Goal: Task Accomplishment & Management: Use online tool/utility

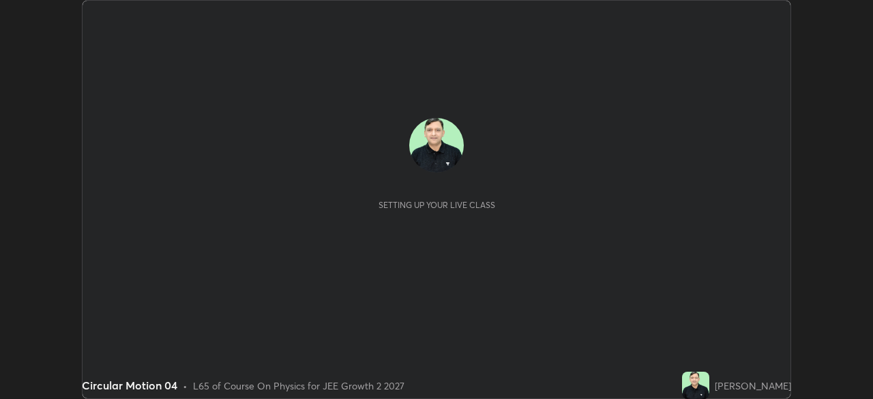
scroll to position [399, 872]
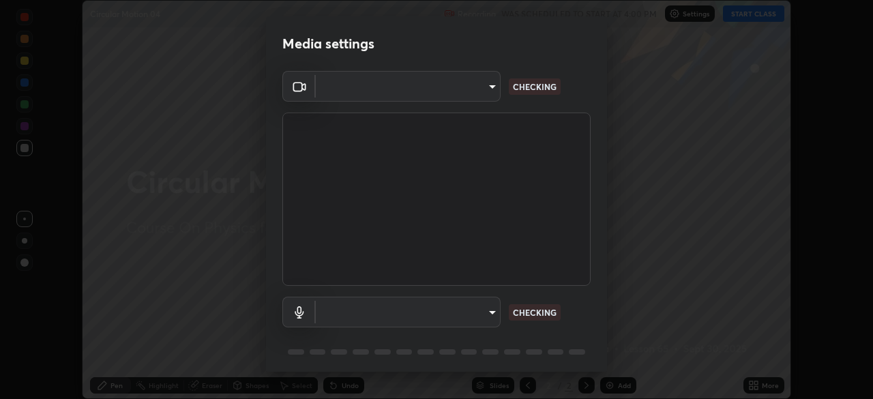
type input "d8992f85583b40a53285941c60badd2bb32bf670ecfb090268b2fea427d69f75"
click at [387, 318] on body "Erase all Circular Motion 04 Recording WAS SCHEDULED TO START AT 4:00 PM Settin…" at bounding box center [436, 199] width 873 height 399
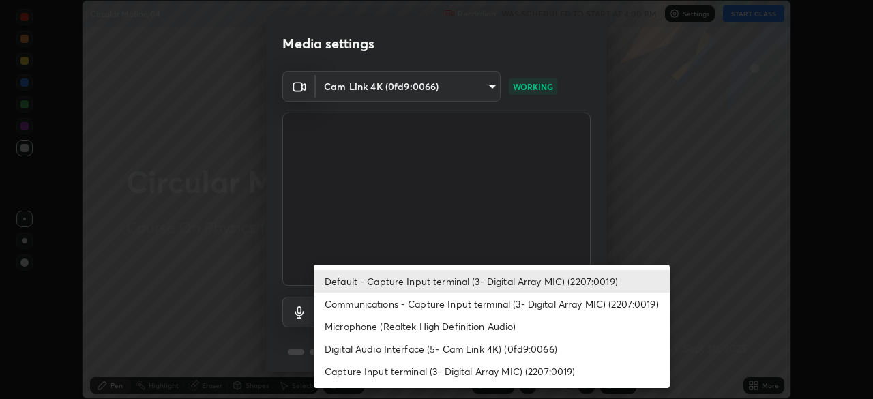
click at [335, 325] on li "Microphone (Realtek High Definition Audio)" at bounding box center [492, 326] width 356 height 22
type input "2537c5e9f6a0ed0f0551ad77b164e52c1a16fde840966550aaf923dc86c53c9c"
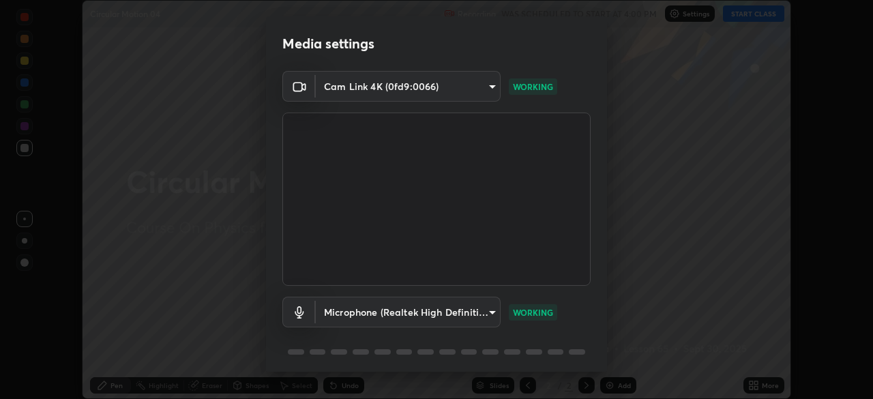
scroll to position [48, 0]
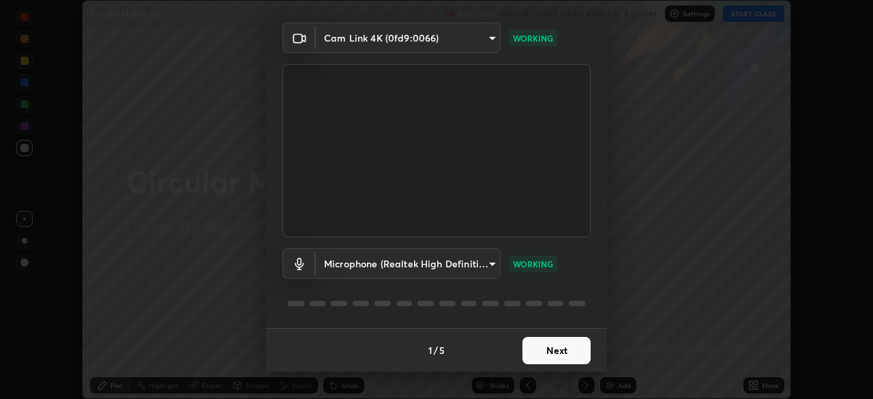
click at [535, 350] on button "Next" at bounding box center [556, 350] width 68 height 27
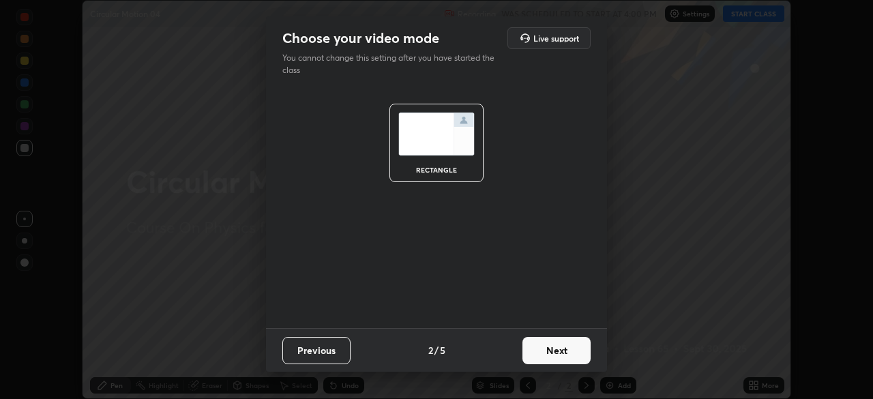
scroll to position [0, 0]
click at [545, 348] on button "Next" at bounding box center [556, 350] width 68 height 27
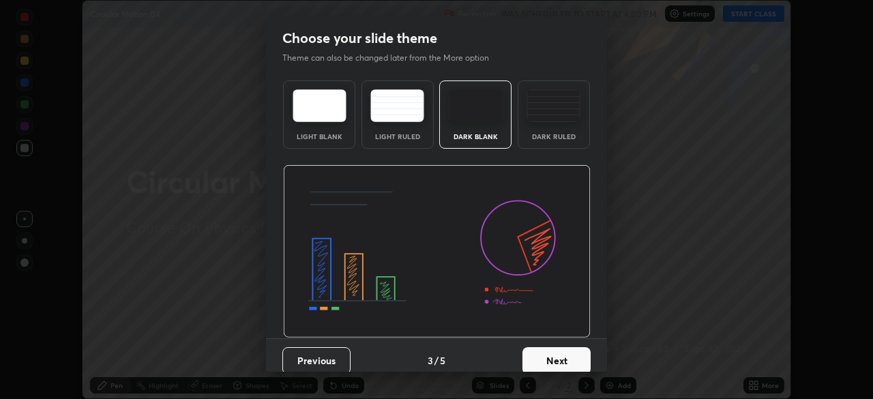
click at [554, 354] on button "Next" at bounding box center [556, 360] width 68 height 27
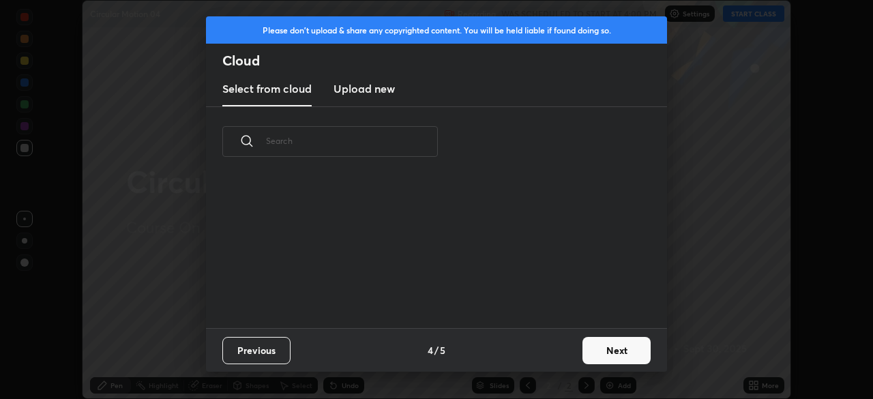
scroll to position [5, 7]
click at [586, 348] on button "Next" at bounding box center [616, 350] width 68 height 27
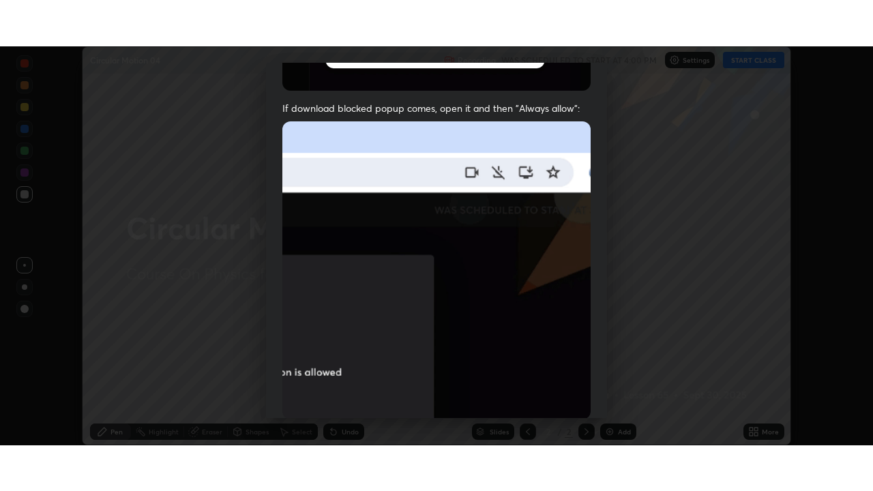
scroll to position [327, 0]
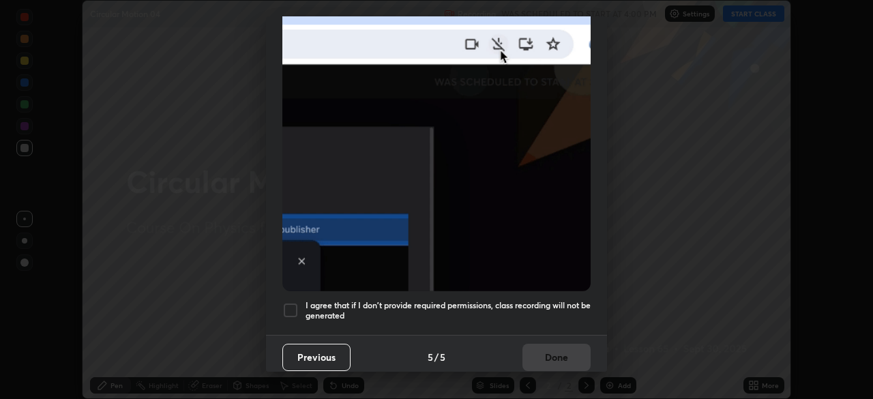
click at [284, 306] on div at bounding box center [290, 310] width 16 height 16
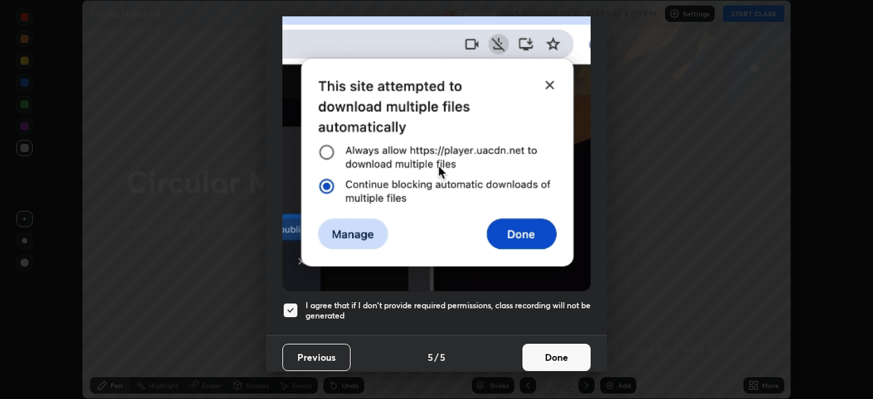
click at [527, 344] on button "Done" at bounding box center [556, 357] width 68 height 27
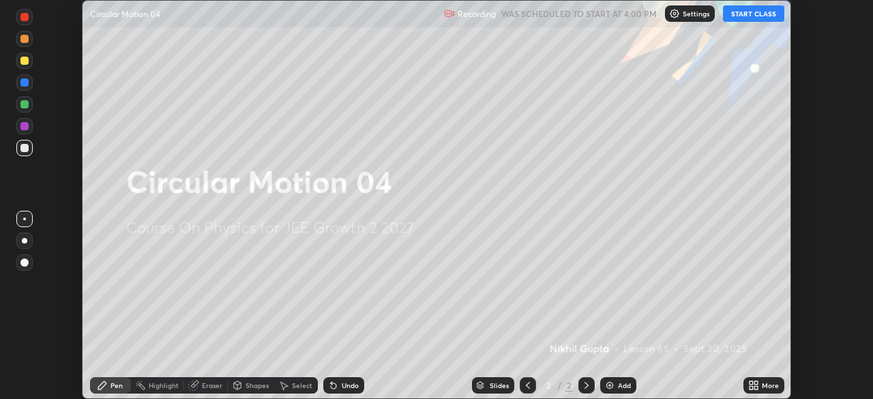
click at [745, 16] on button "START CLASS" at bounding box center [753, 13] width 61 height 16
click at [757, 387] on icon at bounding box center [755, 387] width 3 height 3
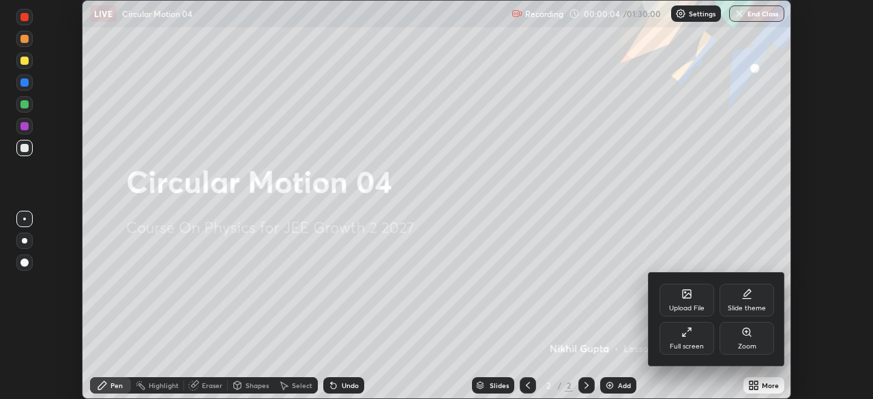
click at [690, 338] on div "Full screen" at bounding box center [686, 338] width 55 height 33
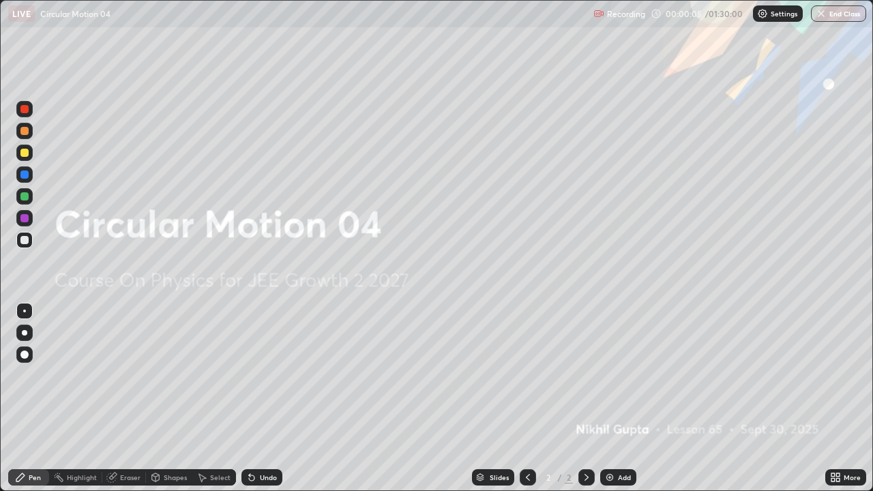
scroll to position [491, 873]
click at [620, 398] on div "Add" at bounding box center [624, 477] width 13 height 7
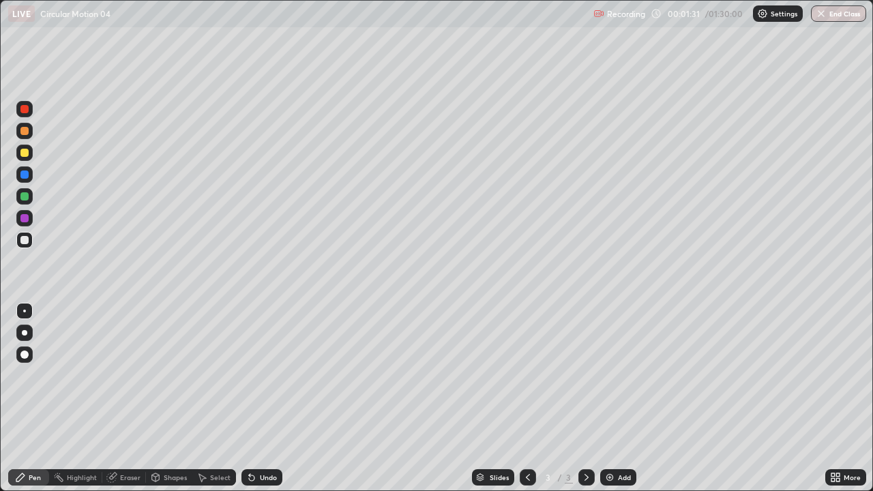
click at [26, 155] on div at bounding box center [24, 153] width 8 height 8
click at [27, 240] on div at bounding box center [24, 240] width 8 height 8
click at [17, 157] on div at bounding box center [24, 153] width 16 height 16
click at [264, 398] on div "Undo" at bounding box center [268, 477] width 17 height 7
click at [125, 398] on div "Eraser" at bounding box center [130, 477] width 20 height 7
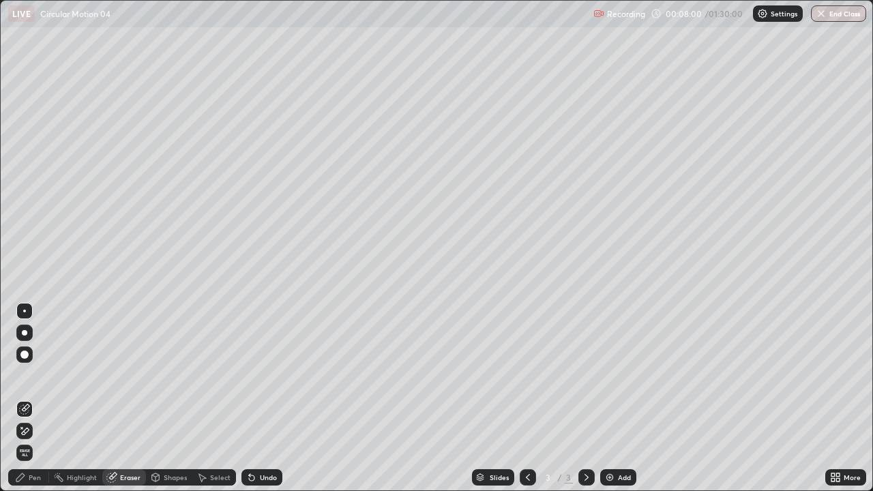
click at [31, 398] on div "Pen" at bounding box center [35, 477] width 12 height 7
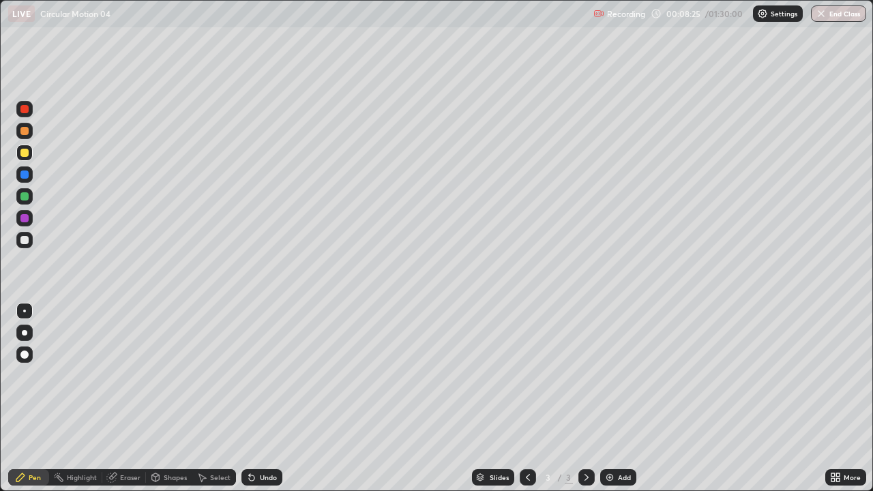
click at [17, 239] on div at bounding box center [24, 240] width 16 height 16
click at [29, 239] on div at bounding box center [24, 240] width 16 height 16
click at [25, 153] on div at bounding box center [24, 153] width 8 height 8
click at [20, 247] on div at bounding box center [24, 240] width 16 height 16
click at [621, 398] on div "Add" at bounding box center [618, 477] width 36 height 16
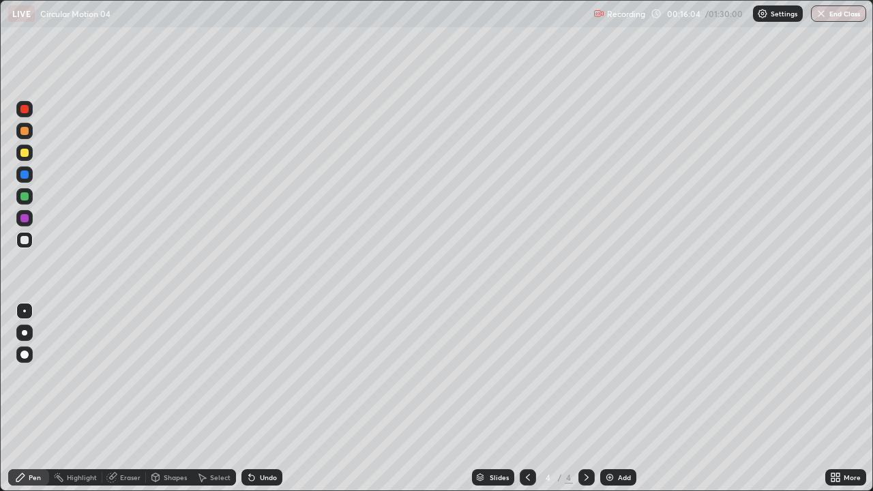
click at [526, 398] on icon at bounding box center [527, 477] width 11 height 11
click at [21, 154] on div at bounding box center [24, 153] width 8 height 8
click at [25, 237] on div at bounding box center [24, 240] width 8 height 8
click at [585, 398] on icon at bounding box center [586, 477] width 4 height 7
click at [528, 398] on icon at bounding box center [527, 477] width 11 height 11
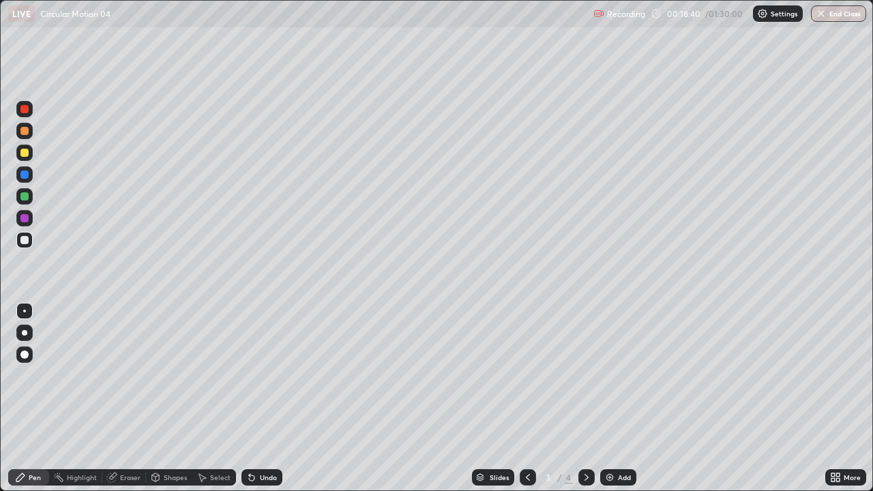
click at [585, 398] on icon at bounding box center [586, 477] width 11 height 11
click at [618, 398] on div "Add" at bounding box center [624, 477] width 13 height 7
click at [22, 151] on div at bounding box center [24, 153] width 8 height 8
click at [22, 245] on div at bounding box center [24, 240] width 16 height 16
click at [21, 152] on div at bounding box center [24, 153] width 8 height 8
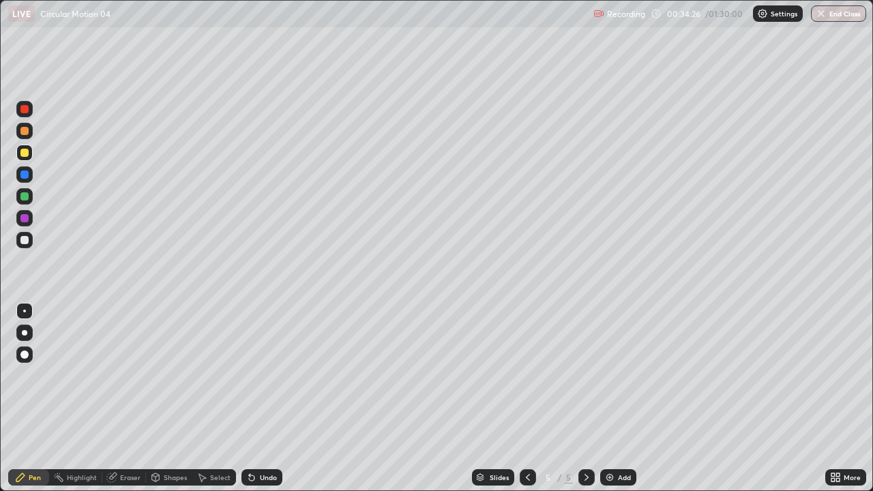
click at [20, 241] on div at bounding box center [24, 240] width 8 height 8
click at [264, 398] on div "Undo" at bounding box center [268, 477] width 17 height 7
click at [24, 153] on div at bounding box center [24, 153] width 8 height 8
click at [27, 241] on div at bounding box center [24, 240] width 8 height 8
click at [620, 398] on div "Add" at bounding box center [624, 477] width 13 height 7
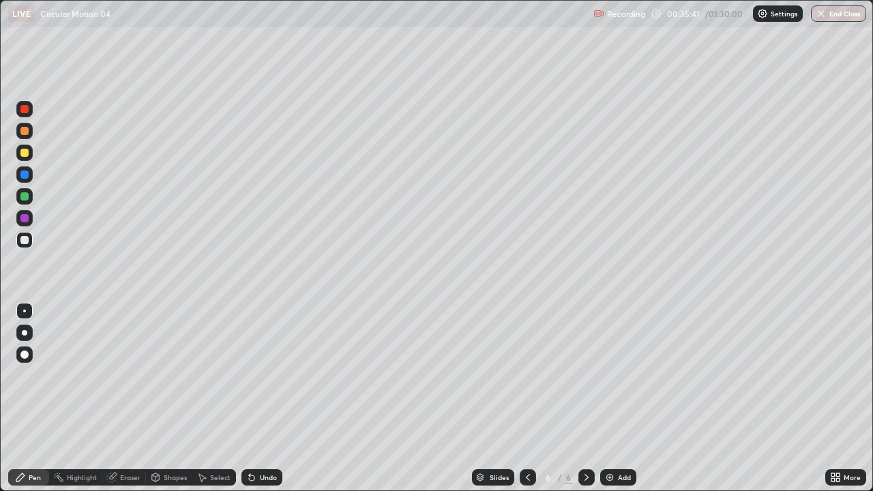
click at [23, 153] on div at bounding box center [24, 153] width 8 height 8
click at [19, 242] on div at bounding box center [24, 240] width 16 height 16
click at [261, 398] on div "Undo" at bounding box center [268, 477] width 17 height 7
click at [526, 398] on div at bounding box center [528, 477] width 16 height 16
click at [263, 398] on div "Undo" at bounding box center [268, 477] width 17 height 7
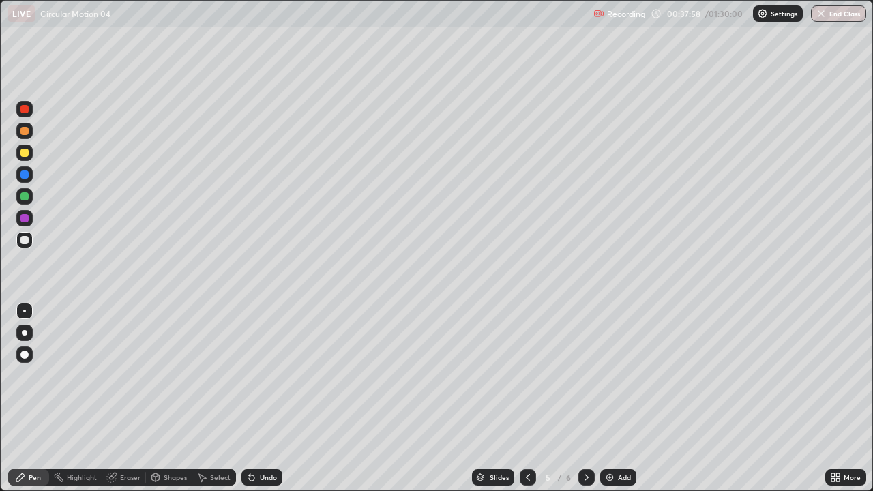
click at [258, 398] on div "Undo" at bounding box center [261, 477] width 41 height 16
click at [578, 398] on div at bounding box center [586, 477] width 16 height 16
click at [625, 398] on div "Add" at bounding box center [624, 477] width 13 height 7
click at [25, 153] on div at bounding box center [24, 153] width 8 height 8
click at [18, 243] on div at bounding box center [24, 240] width 16 height 16
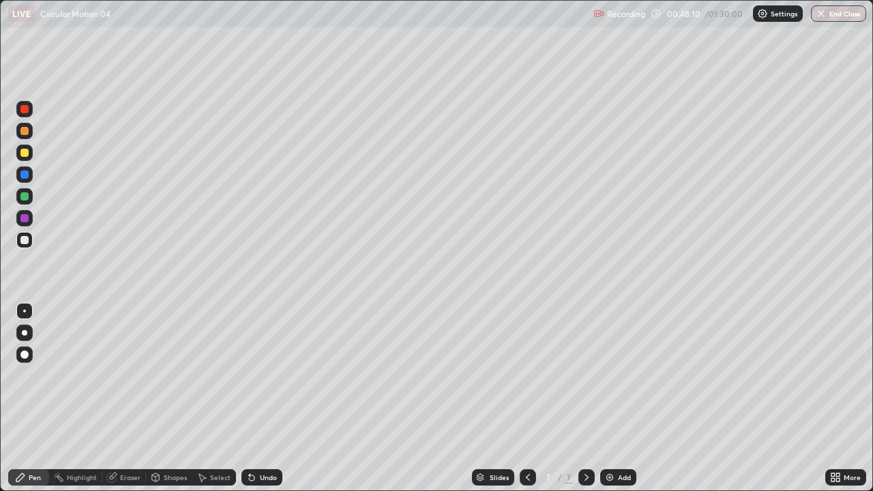
click at [25, 156] on div at bounding box center [24, 153] width 8 height 8
click at [618, 398] on div "Add" at bounding box center [624, 477] width 13 height 7
click at [17, 239] on div at bounding box center [24, 240] width 16 height 16
click at [620, 398] on div "Add" at bounding box center [624, 477] width 13 height 7
click at [23, 154] on div at bounding box center [24, 153] width 8 height 8
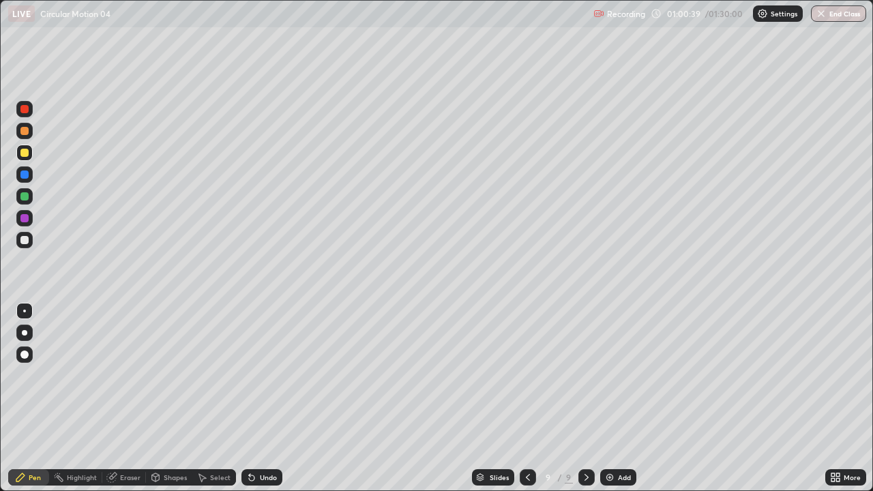
click at [620, 398] on div "Add" at bounding box center [624, 477] width 13 height 7
click at [25, 240] on div at bounding box center [24, 240] width 8 height 8
click at [525, 398] on icon at bounding box center [527, 477] width 11 height 11
click at [528, 398] on icon at bounding box center [527, 477] width 11 height 11
click at [587, 398] on icon at bounding box center [586, 477] width 11 height 11
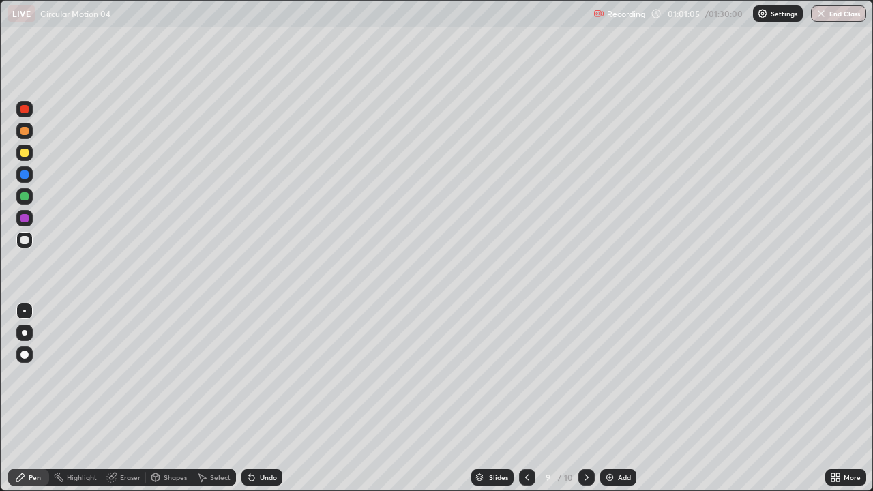
click at [585, 398] on icon at bounding box center [586, 477] width 11 height 11
click at [616, 398] on div "Add" at bounding box center [618, 477] width 36 height 16
click at [27, 151] on div at bounding box center [24, 153] width 8 height 8
click at [23, 240] on div at bounding box center [24, 240] width 8 height 8
click at [22, 151] on div at bounding box center [24, 153] width 8 height 8
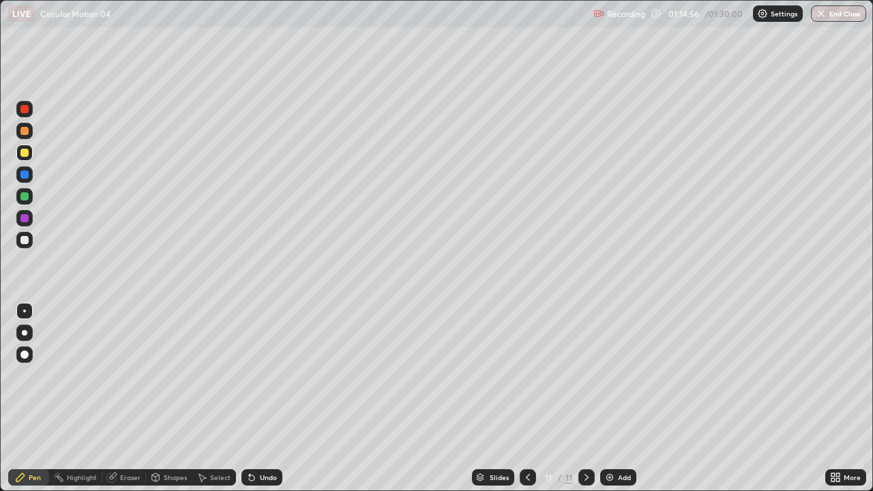
click at [619, 398] on div "Add" at bounding box center [618, 477] width 36 height 16
click at [268, 398] on div "Undo" at bounding box center [268, 477] width 17 height 7
click at [170, 398] on div "Shapes" at bounding box center [175, 477] width 23 height 7
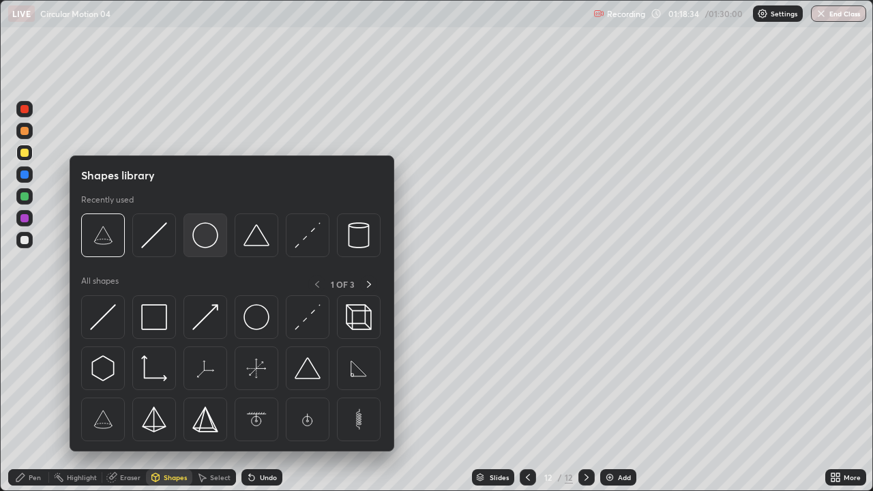
click at [211, 237] on img at bounding box center [205, 235] width 26 height 26
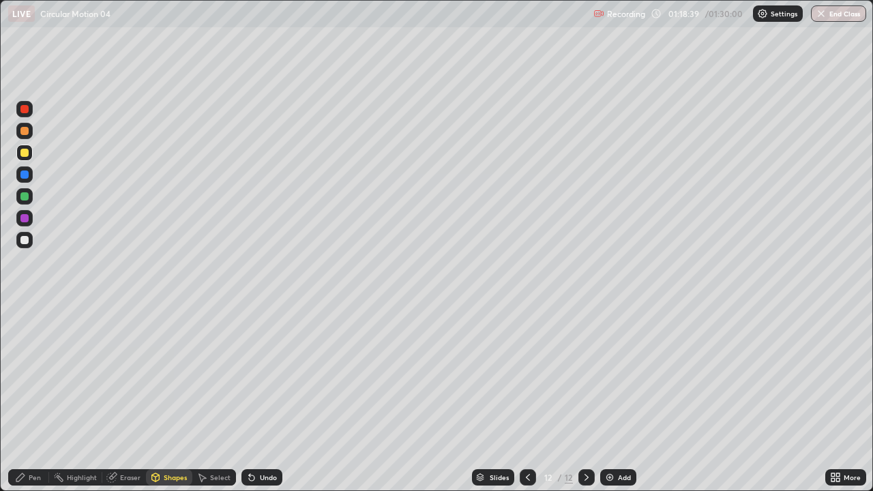
click at [35, 398] on div "Pen" at bounding box center [35, 477] width 12 height 7
click at [27, 245] on div at bounding box center [24, 240] width 16 height 16
click at [624, 398] on div "Add" at bounding box center [624, 477] width 13 height 7
click at [526, 398] on icon at bounding box center [527, 477] width 11 height 11
click at [586, 398] on icon at bounding box center [586, 477] width 11 height 11
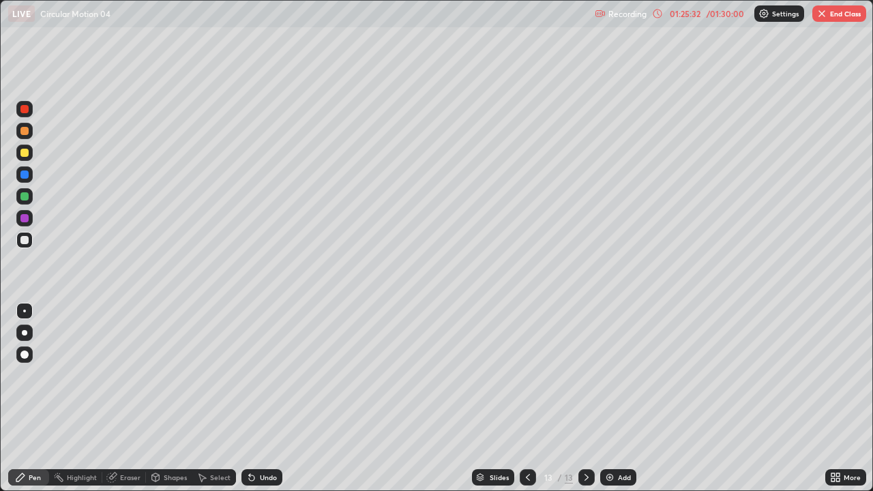
click at [841, 14] on button "End Class" at bounding box center [839, 13] width 54 height 16
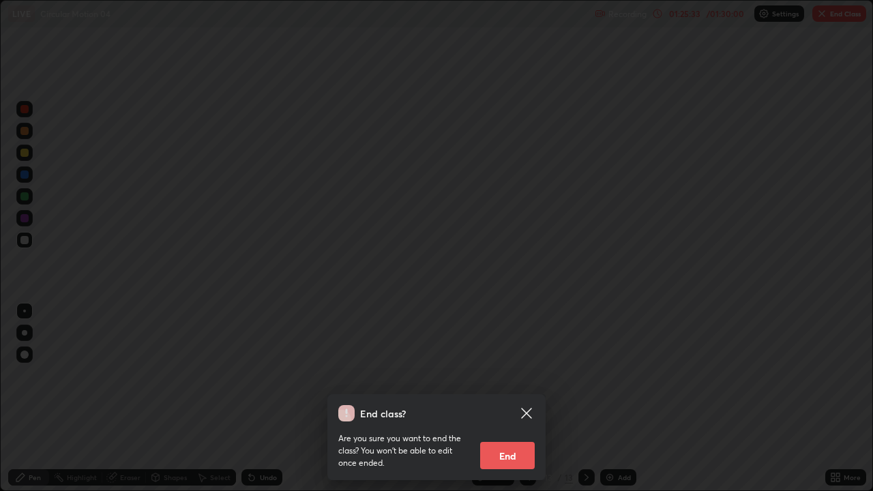
click at [519, 398] on button "End" at bounding box center [507, 455] width 55 height 27
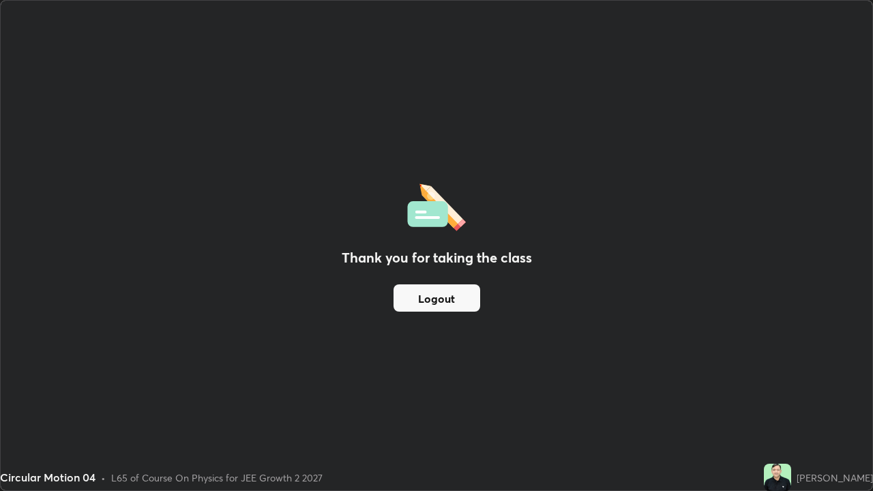
click at [442, 306] on button "Logout" at bounding box center [436, 297] width 87 height 27
